Goal: Communication & Community: Answer question/provide support

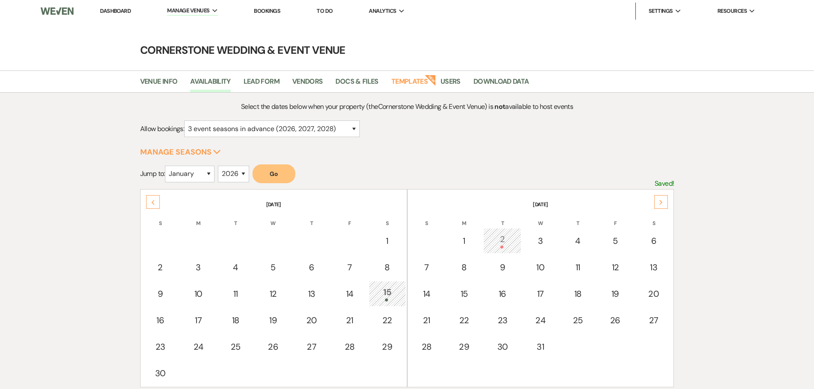
select select "3"
select select "2026"
drag, startPoint x: 0, startPoint y: 0, endPoint x: 114, endPoint y: 2, distance: 113.7
click at [115, 2] on ul "Dashboard Manage Venues Expand Cornerstone Wedding & Event Venue Bookings To Do…" at bounding box center [427, 11] width 691 height 18
click at [118, 17] on li "Dashboard" at bounding box center [115, 11] width 39 height 17
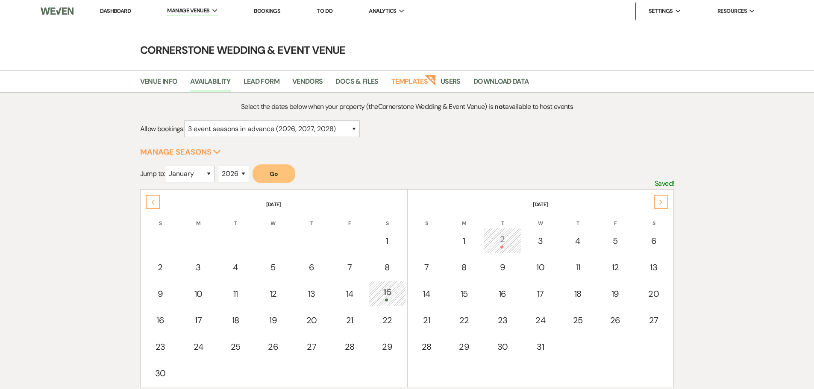
click at [122, 9] on link "Dashboard" at bounding box center [115, 10] width 31 height 7
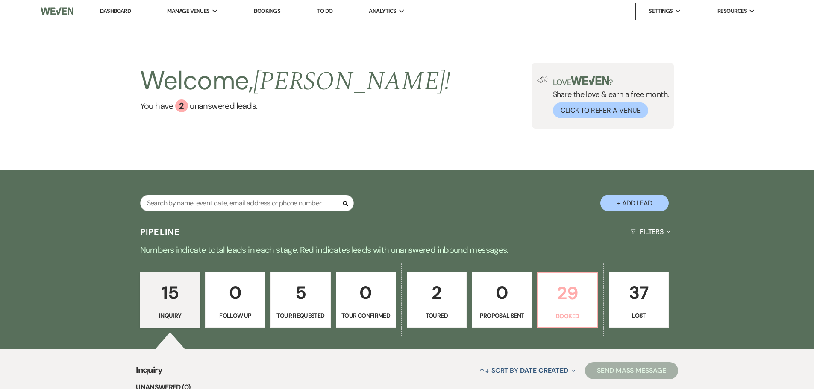
click at [569, 320] on p "Booked" at bounding box center [567, 315] width 49 height 9
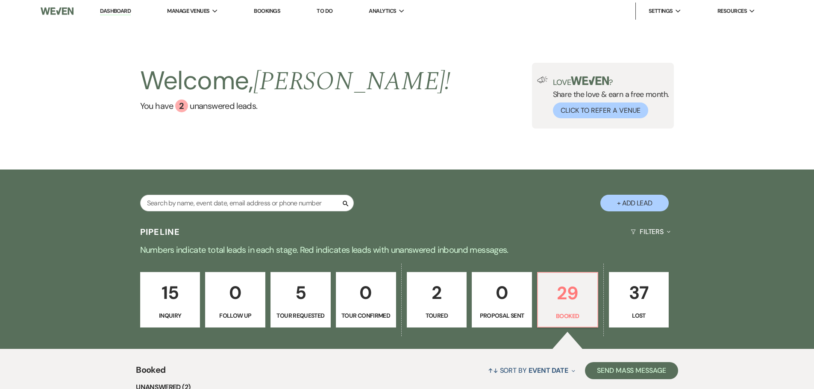
scroll to position [256, 0]
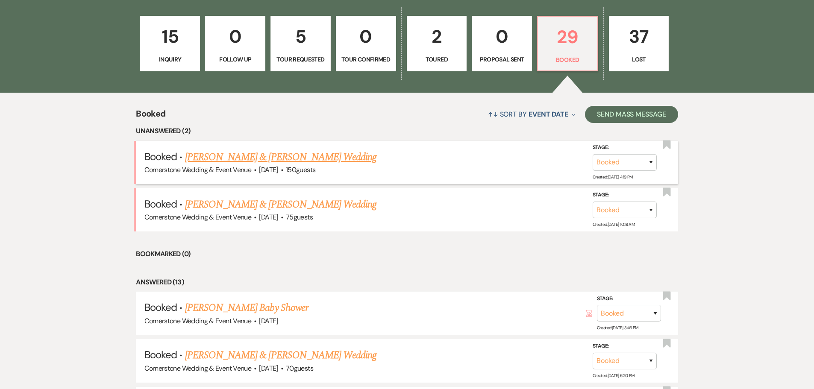
click at [252, 159] on link "[PERSON_NAME] & [PERSON_NAME] Wedding" at bounding box center [280, 157] width 191 height 15
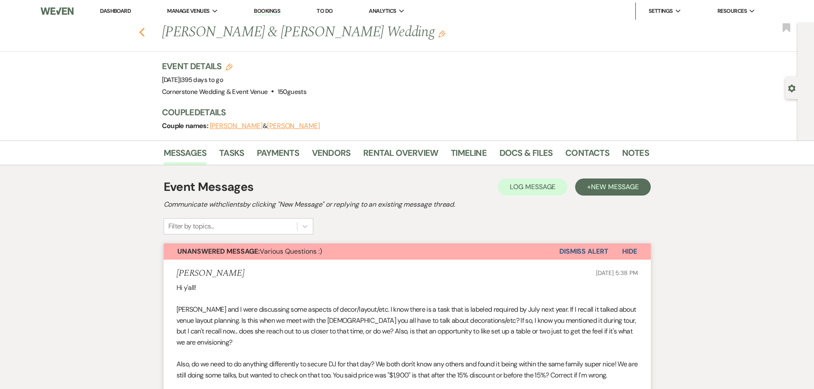
click at [145, 33] on icon "Previous" at bounding box center [142, 32] width 6 height 10
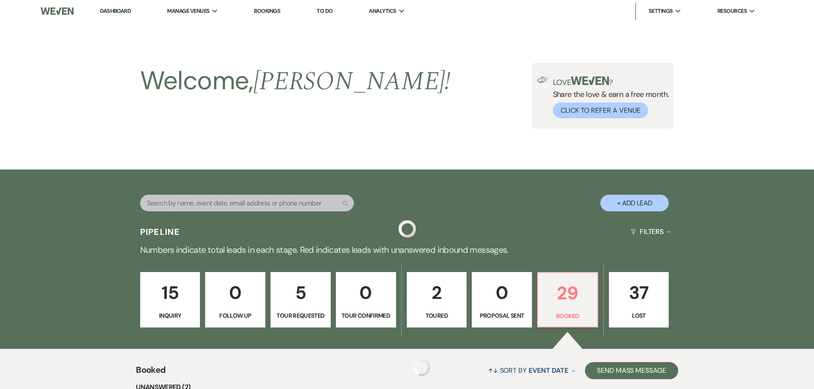
scroll to position [256, 0]
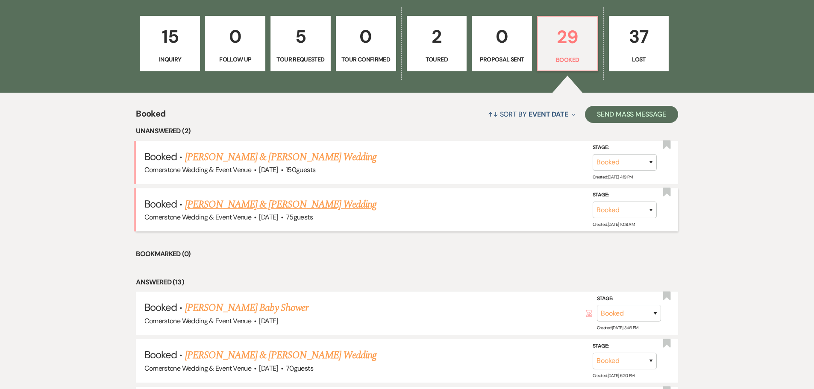
click at [333, 199] on link "[PERSON_NAME] & [PERSON_NAME] Wedding" at bounding box center [280, 204] width 191 height 15
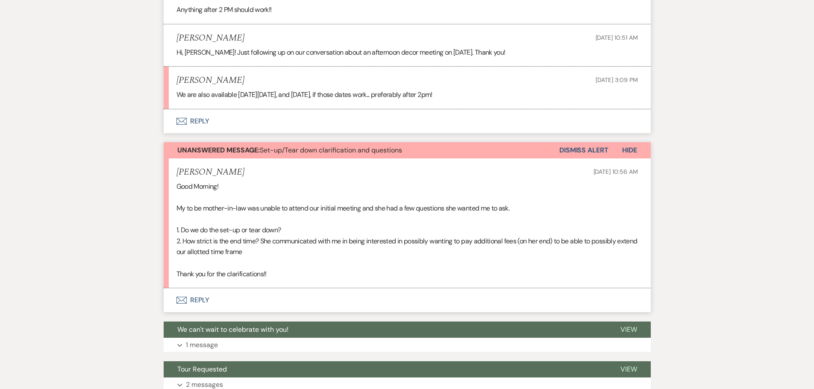
scroll to position [599, 0]
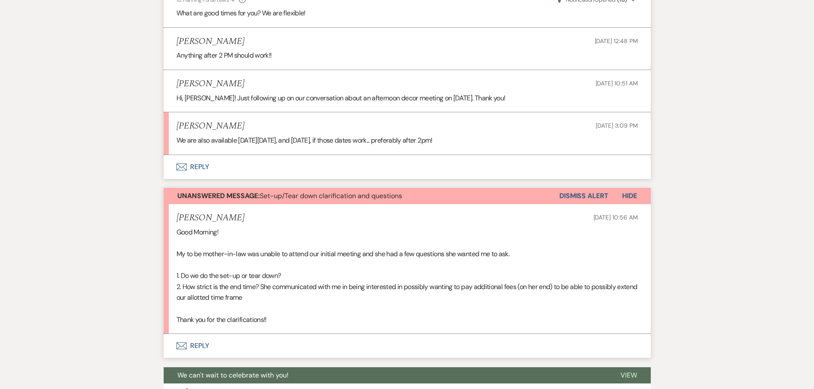
click at [200, 165] on button "Envelope Reply" at bounding box center [407, 167] width 487 height 24
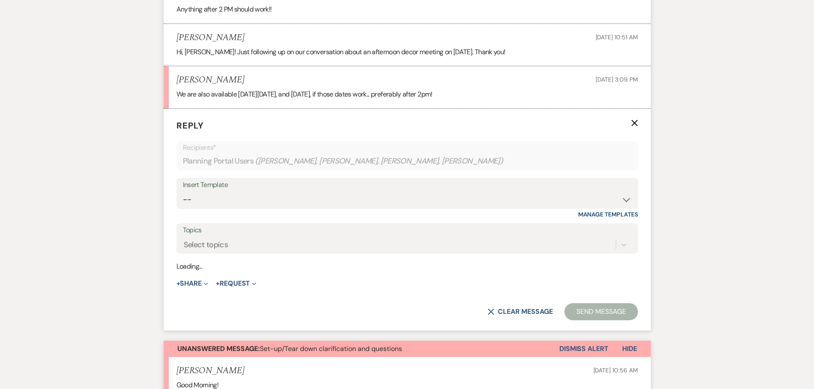
scroll to position [647, 0]
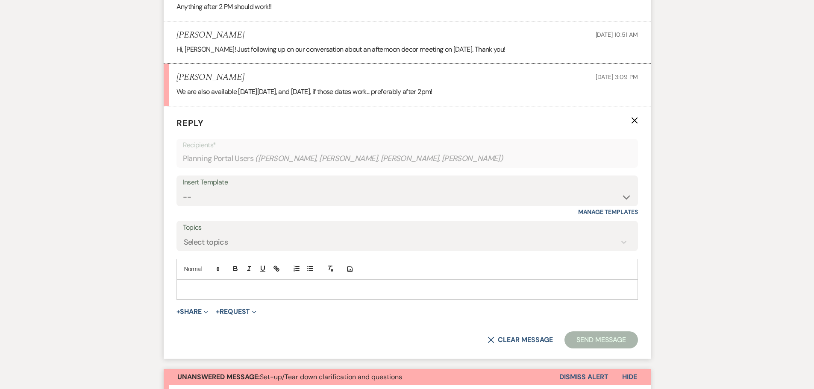
click at [349, 283] on div at bounding box center [407, 290] width 461 height 20
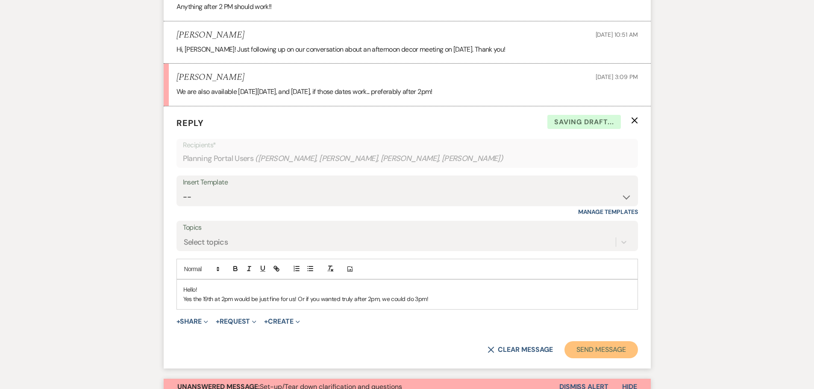
click at [636, 352] on button "Send Message" at bounding box center [600, 349] width 73 height 17
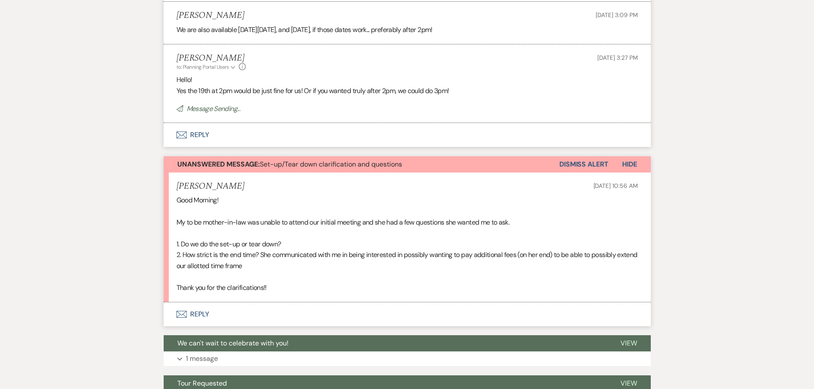
scroll to position [733, 0]
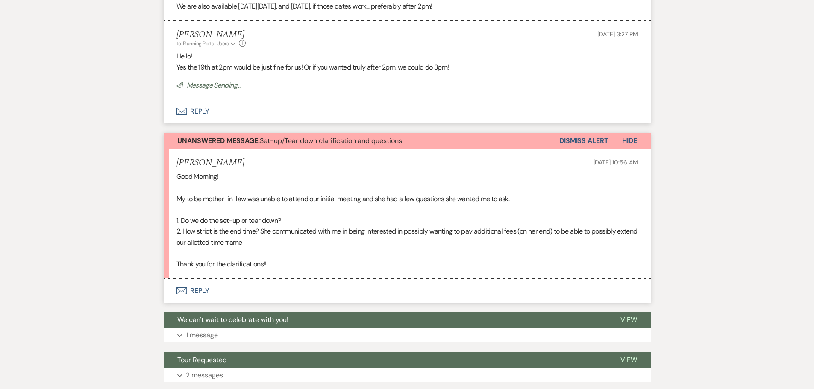
click at [198, 293] on button "Envelope Reply" at bounding box center [407, 291] width 487 height 24
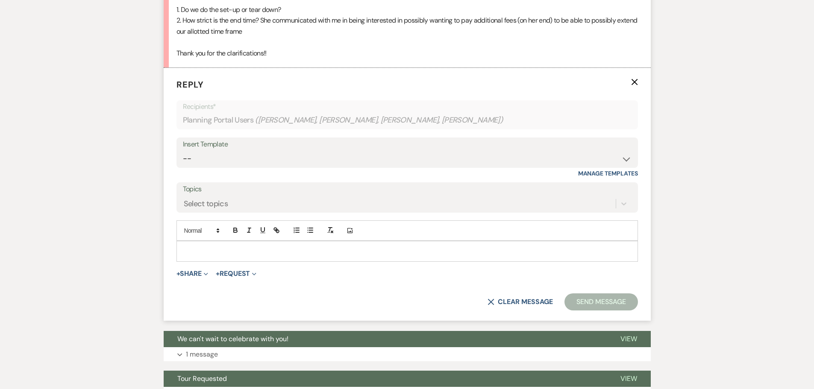
click at [298, 252] on p at bounding box center [407, 251] width 448 height 9
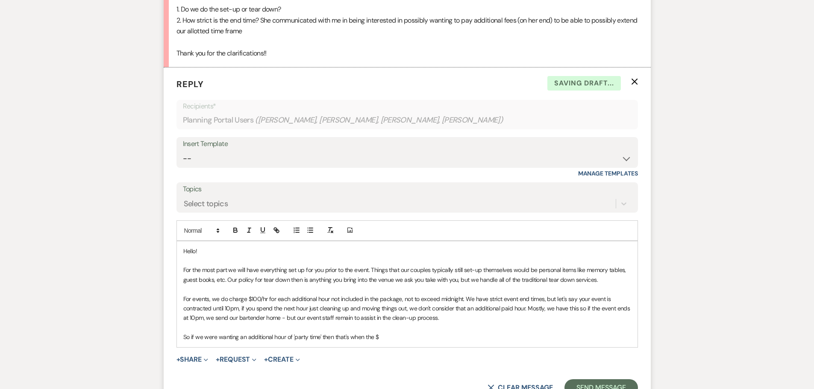
scroll to position [969, 0]
click at [618, 384] on button "Send Message" at bounding box center [600, 387] width 73 height 17
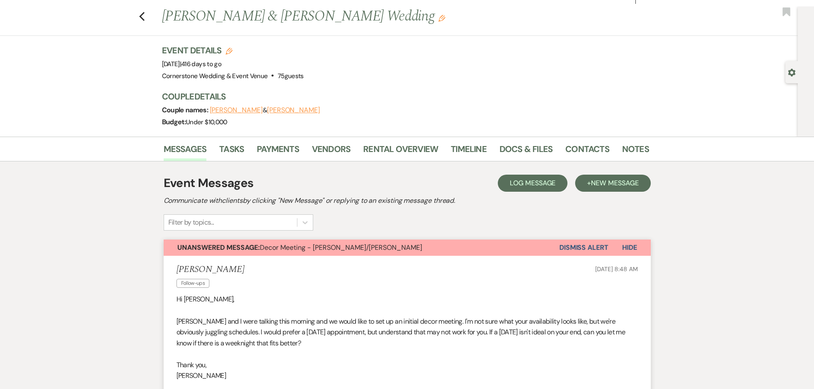
scroll to position [0, 0]
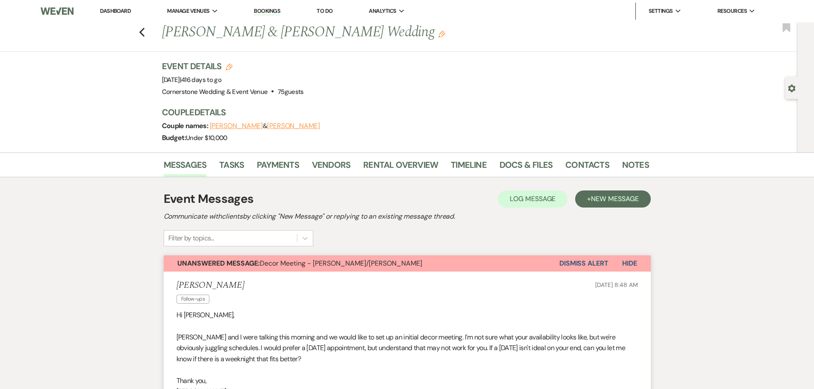
click at [639, 263] on button "Hide" at bounding box center [629, 263] width 42 height 16
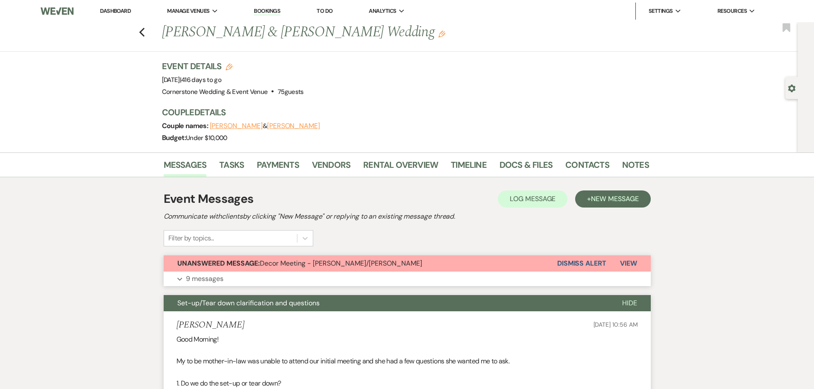
click at [184, 283] on button "Expand 9 messages" at bounding box center [407, 279] width 487 height 15
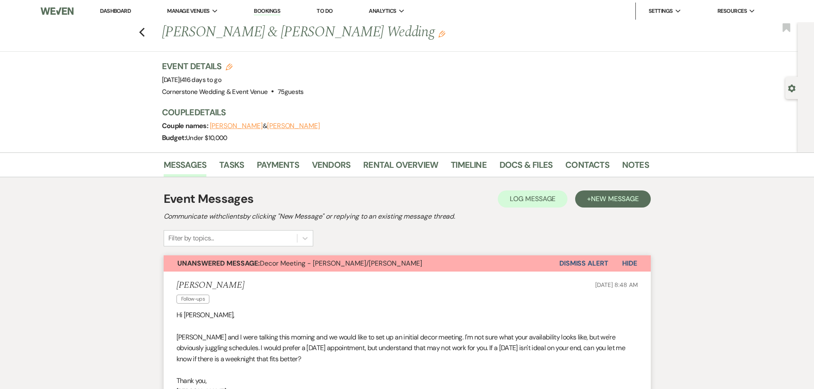
click at [589, 261] on button "Dismiss Alert" at bounding box center [583, 263] width 49 height 16
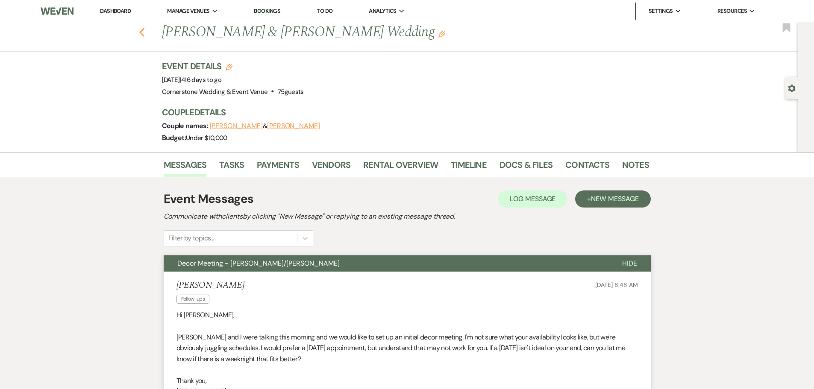
click at [145, 34] on icon "Previous" at bounding box center [142, 32] width 6 height 10
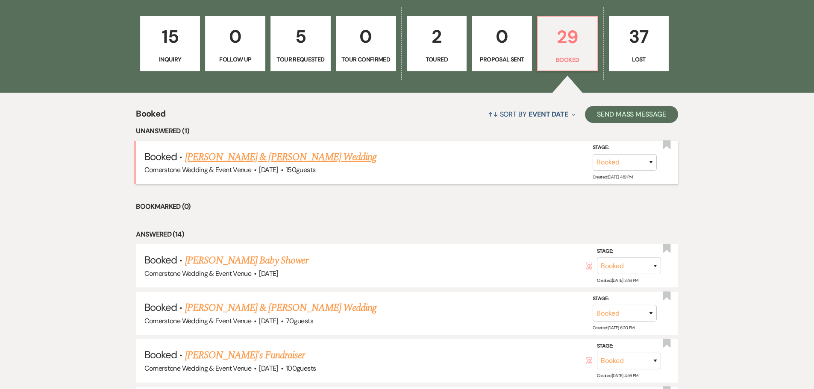
click at [219, 159] on link "[PERSON_NAME] & [PERSON_NAME] Wedding" at bounding box center [280, 157] width 191 height 15
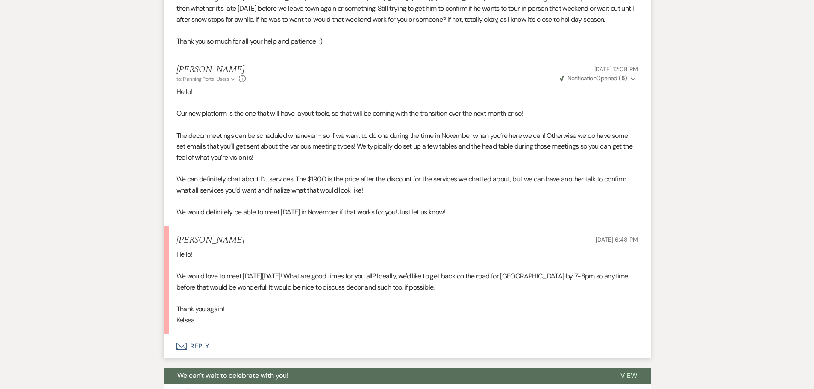
scroll to position [385, 0]
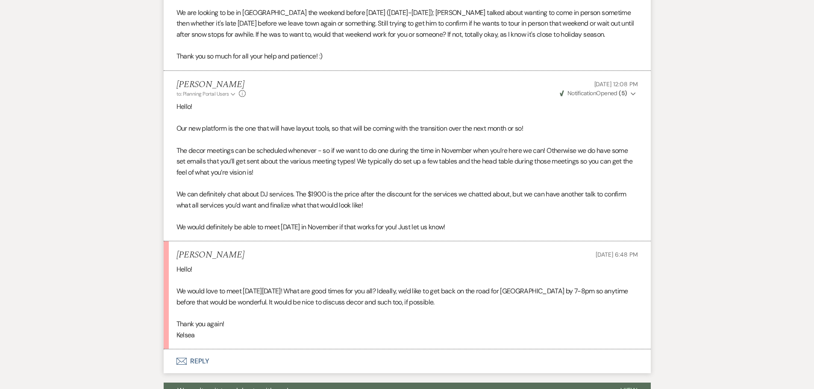
click at [197, 349] on button "Envelope Reply" at bounding box center [407, 361] width 487 height 24
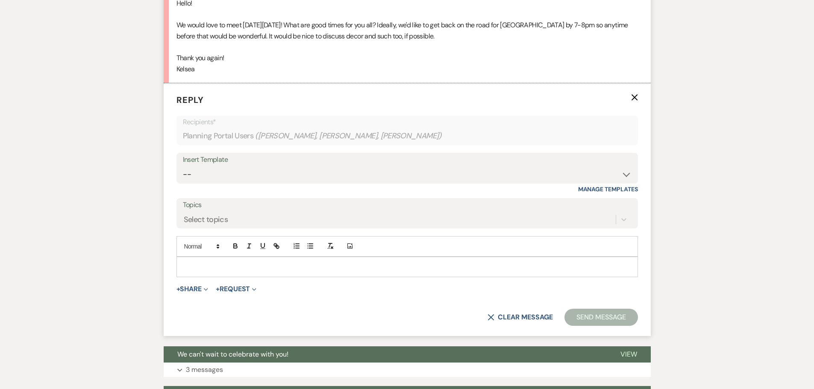
scroll to position [655, 0]
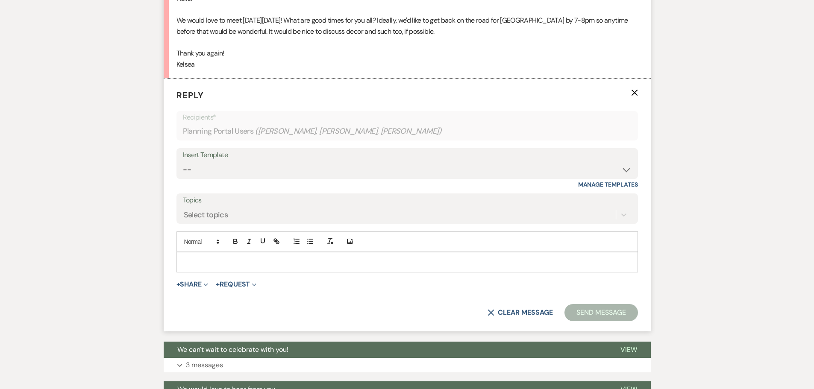
click at [346, 258] on p at bounding box center [407, 262] width 448 height 9
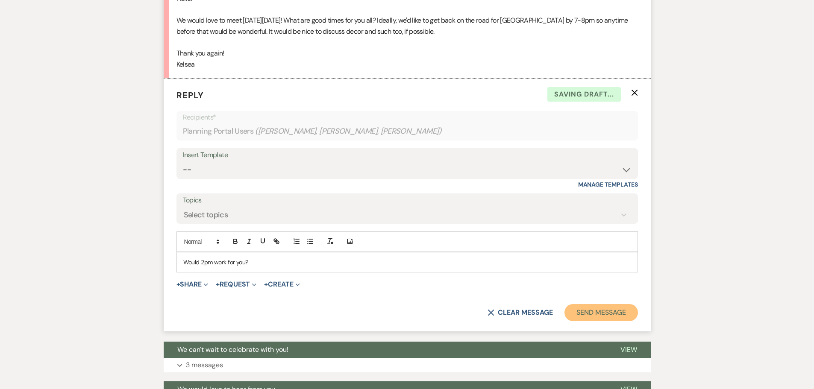
click at [631, 304] on button "Send Message" at bounding box center [600, 312] width 73 height 17
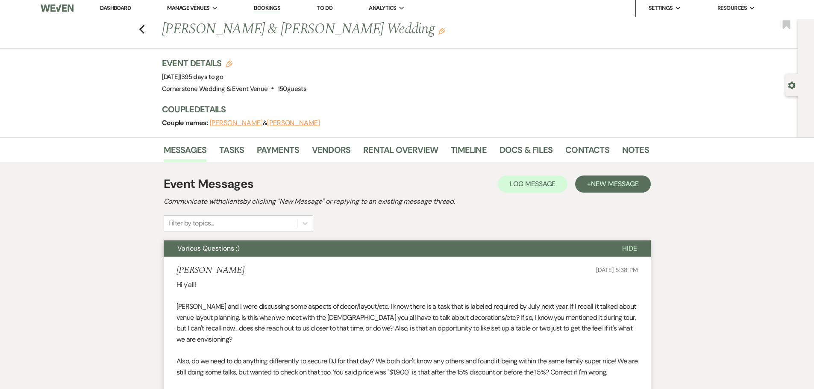
scroll to position [0, 0]
